Goal: Register for event/course

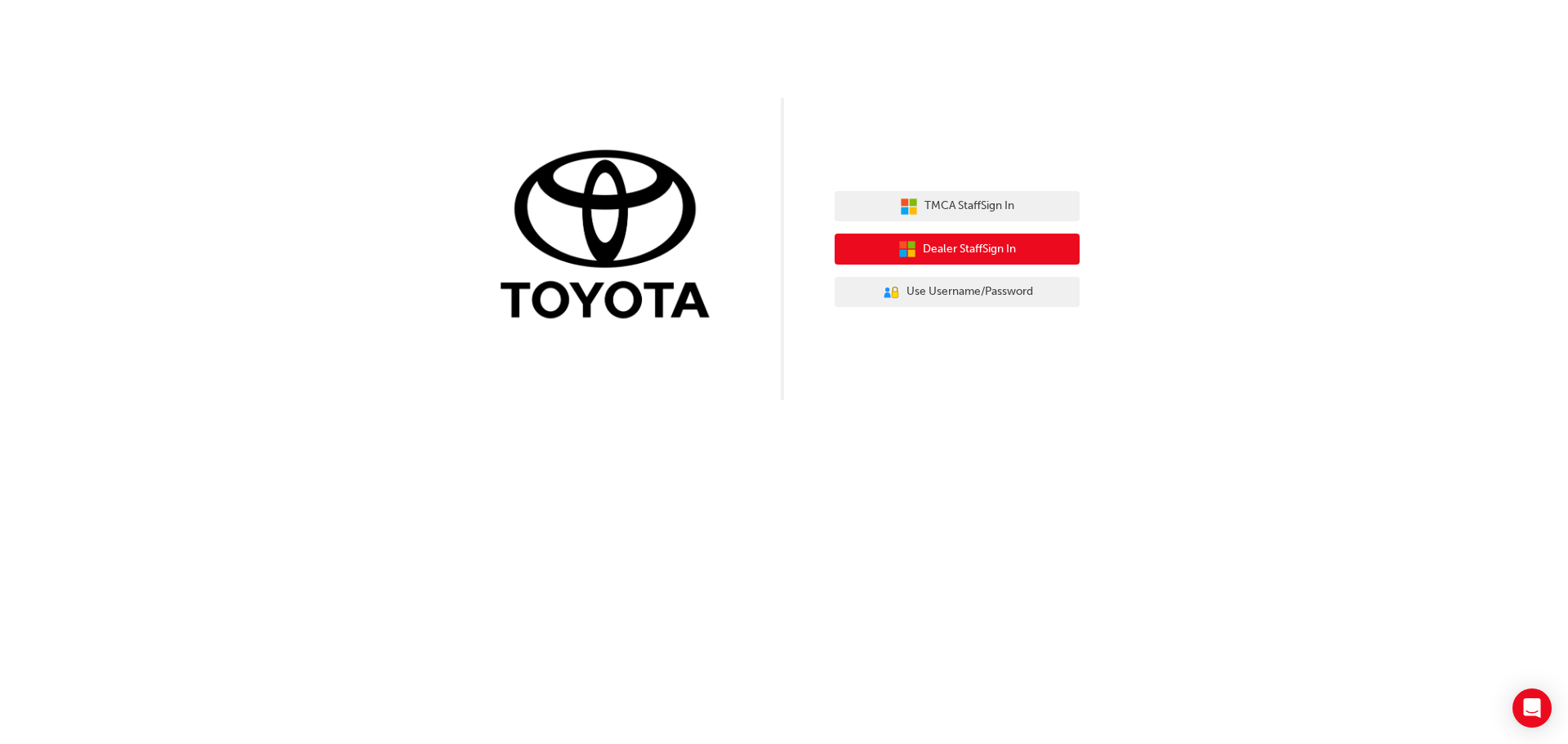
click at [916, 251] on button "Dealer Staff Sign In" at bounding box center [957, 248] width 245 height 31
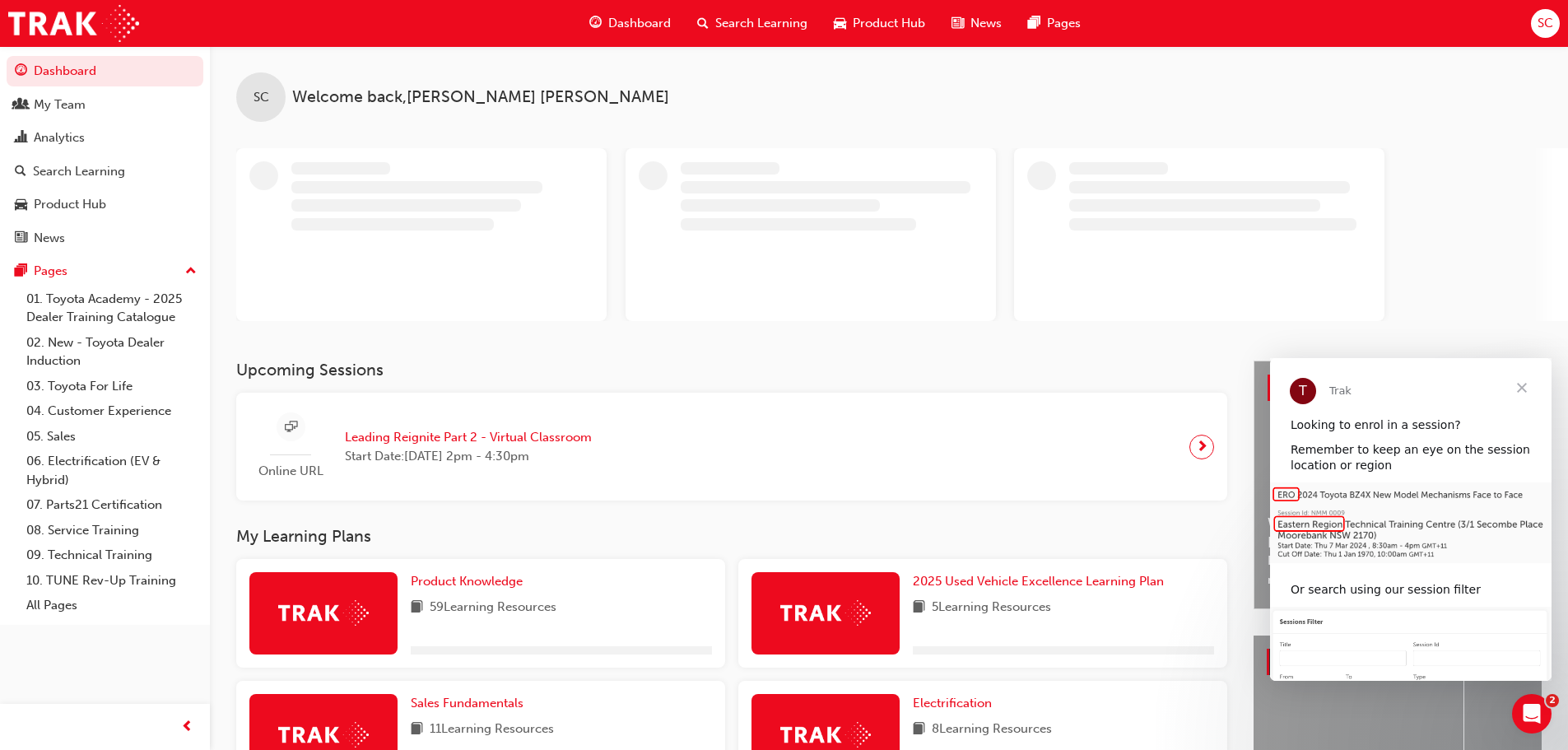
click at [485, 434] on span "Leading Reignite Part 2 - Virtual Classroom" at bounding box center [468, 437] width 247 height 19
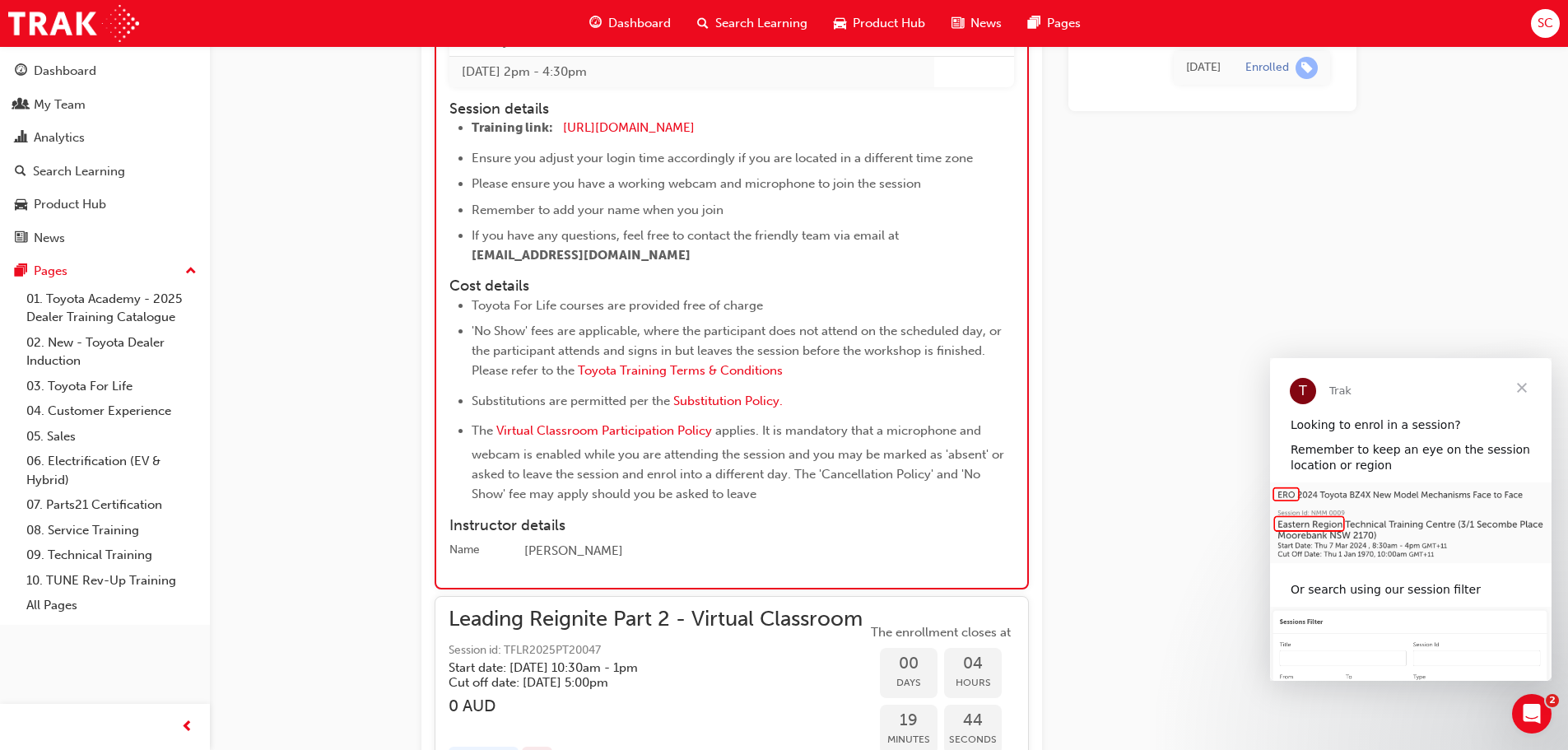
scroll to position [1487, 0]
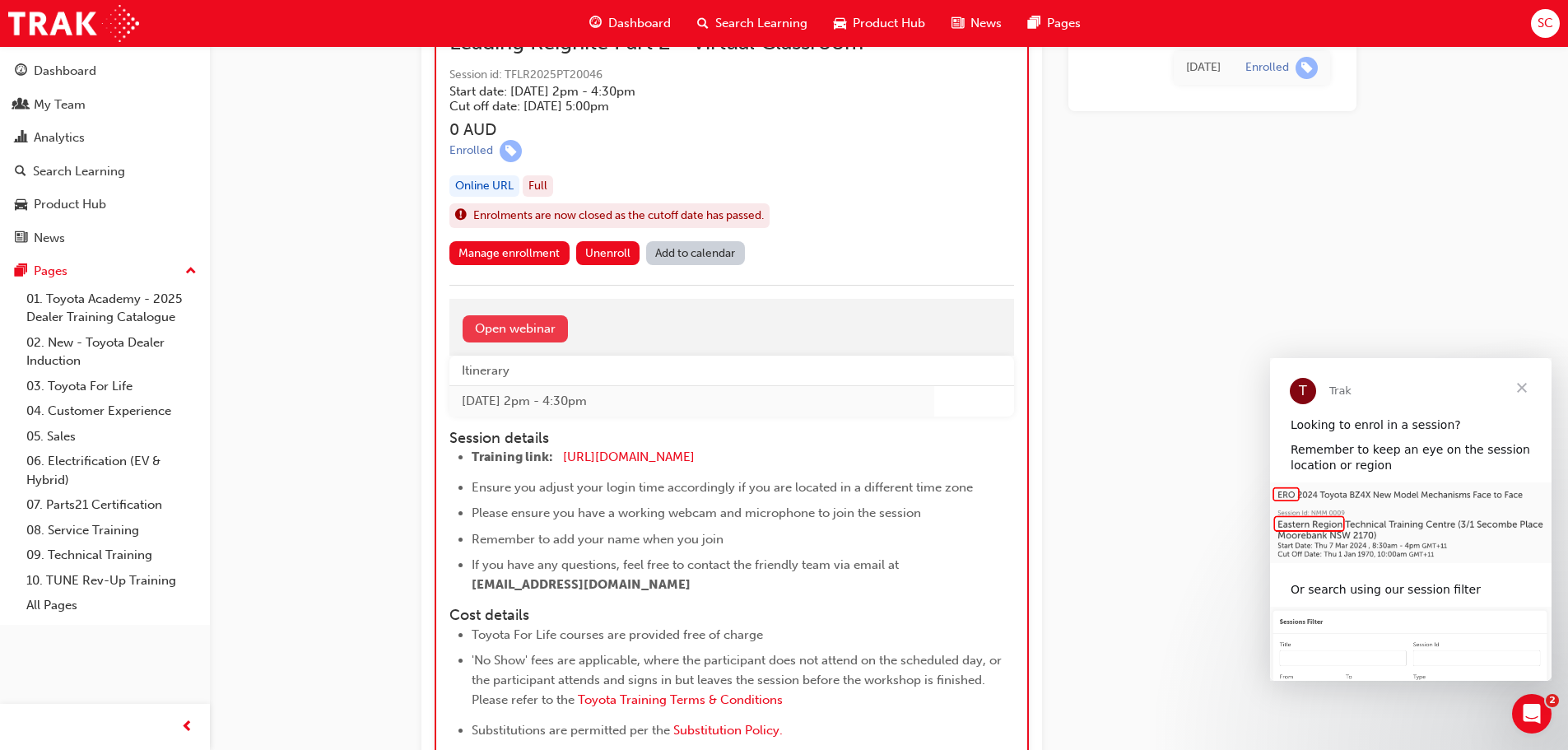
click at [535, 335] on link "Open webinar" at bounding box center [515, 329] width 105 height 27
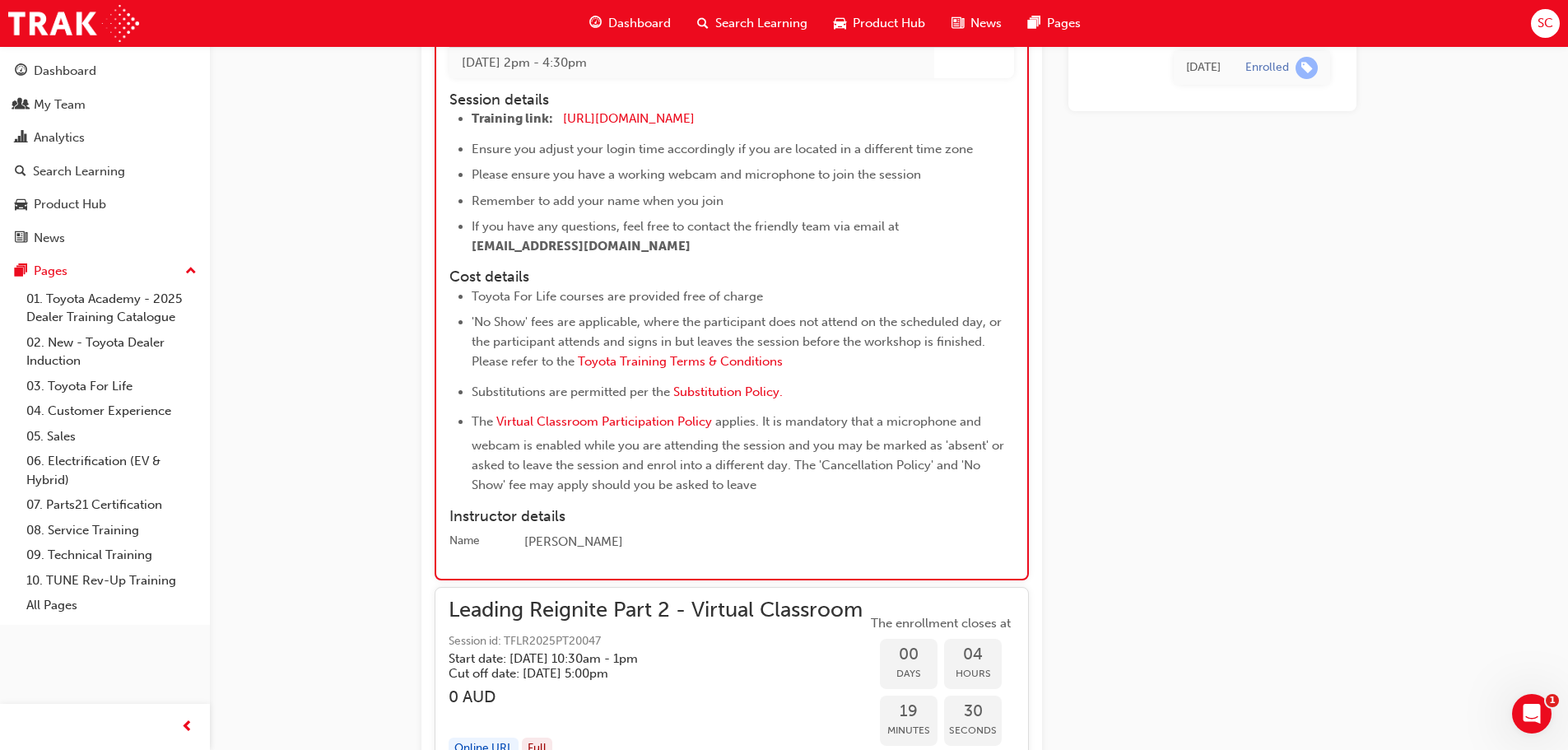
scroll to position [1838, 0]
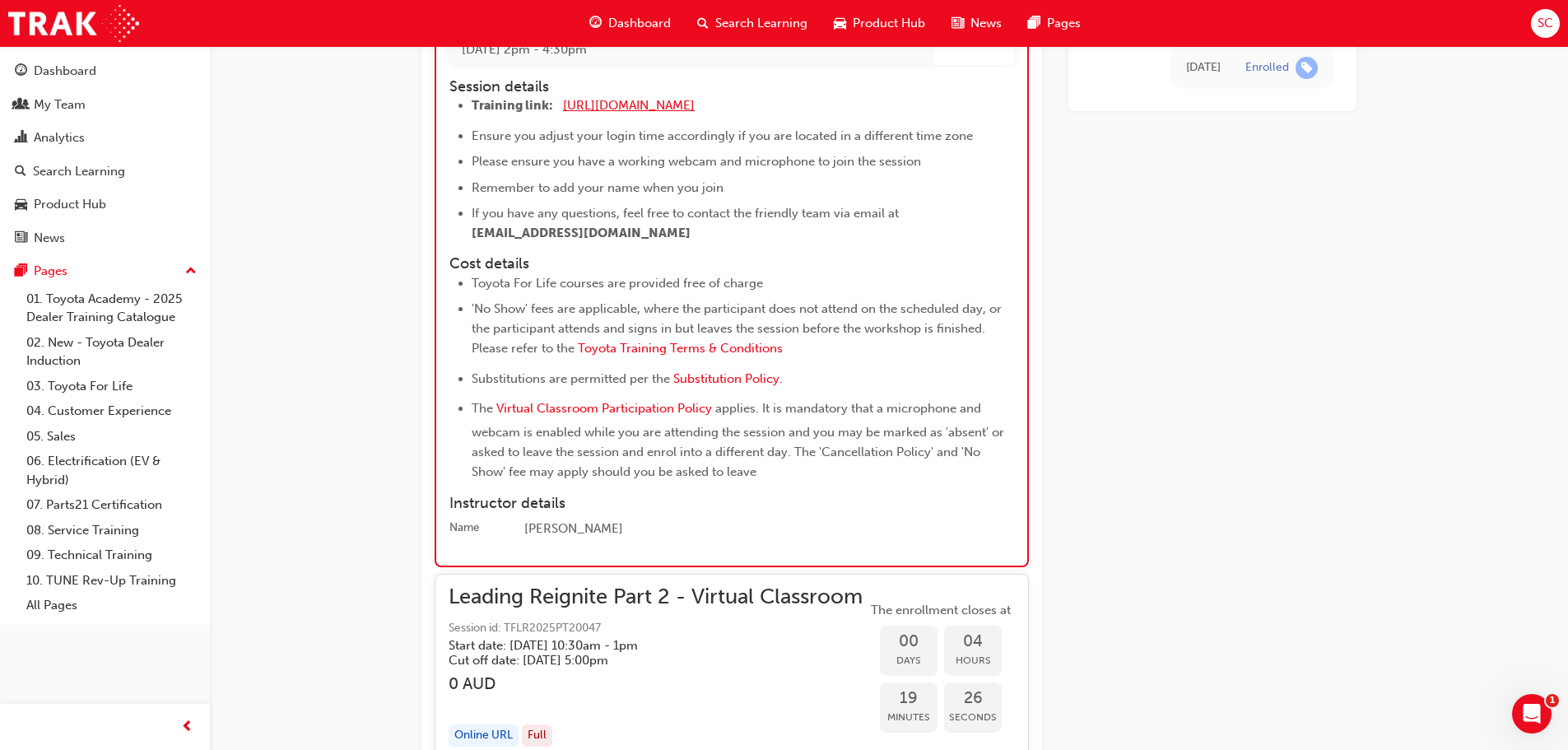
drag, startPoint x: 629, startPoint y: 108, endPoint x: 620, endPoint y: 109, distance: 9.1
click at [620, 109] on span "[URL][DOMAIN_NAME]" at bounding box center [628, 105] width 131 height 15
